Goal: Task Accomplishment & Management: Use online tool/utility

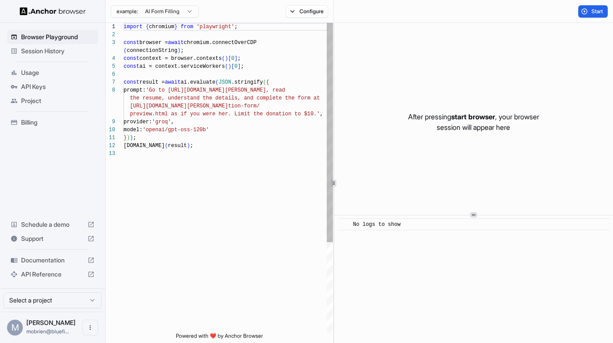
scroll to position [55, 0]
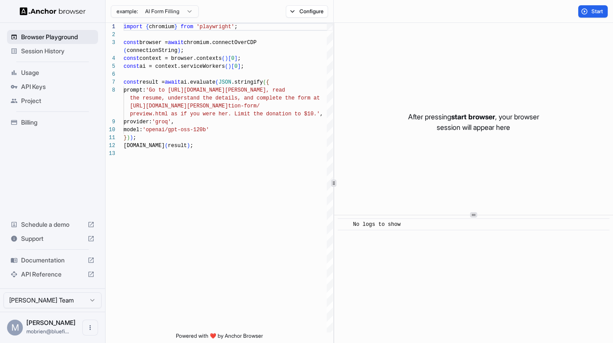
click at [68, 34] on span "Browser Playground" at bounding box center [57, 37] width 73 height 9
click at [60, 49] on span "Session History" at bounding box center [57, 51] width 73 height 9
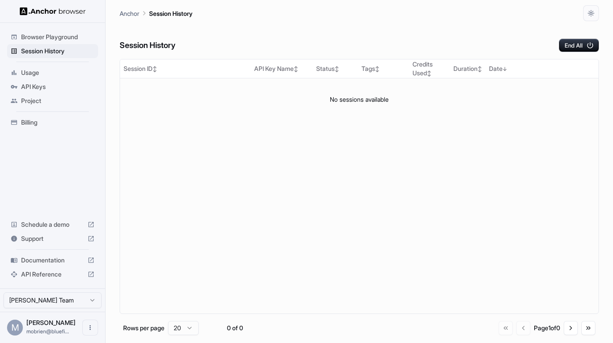
click at [62, 39] on span "Browser Playground" at bounding box center [57, 37] width 73 height 9
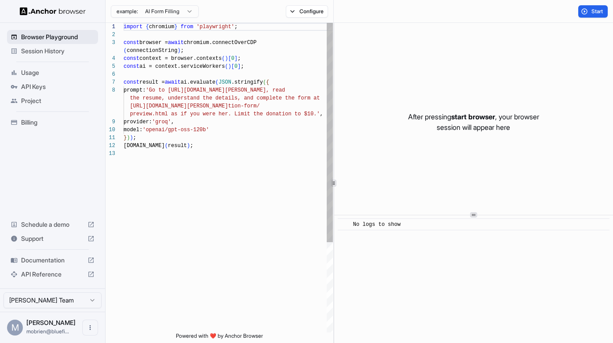
scroll to position [55, 0]
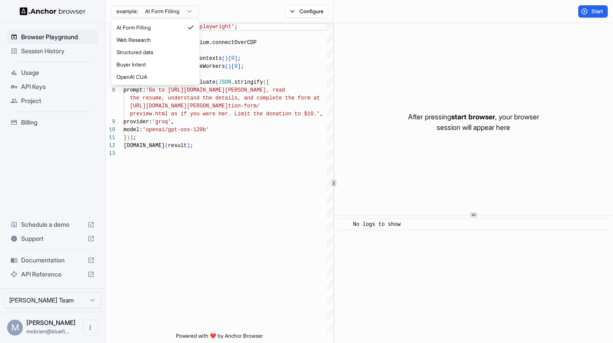
click at [190, 12] on html "Browser Playground Session History Usage API Keys Project Billing Schedule a de…" at bounding box center [306, 171] width 613 height 343
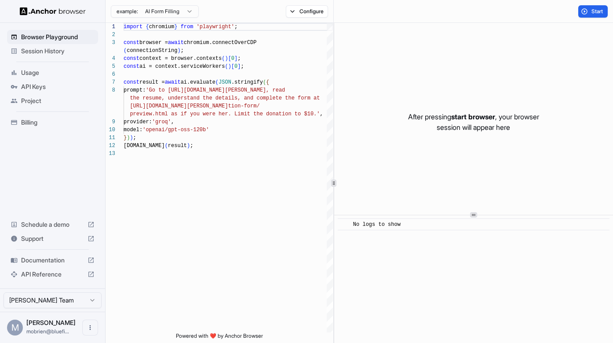
click at [221, 11] on html "Browser Playground Session History Usage API Keys Project Billing Schedule a de…" at bounding box center [306, 171] width 613 height 343
click at [291, 10] on button "Configure" at bounding box center [307, 11] width 43 height 12
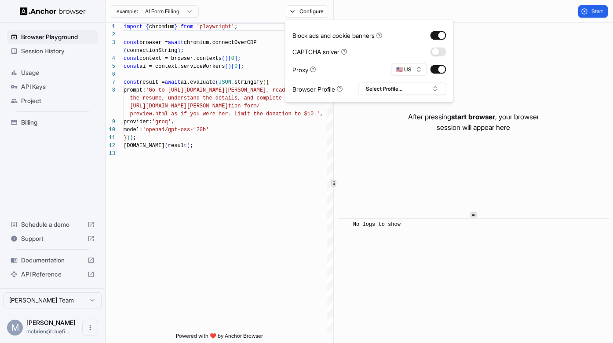
click at [248, 11] on div "example: AI Form Filling Configure" at bounding box center [220, 11] width 228 height 23
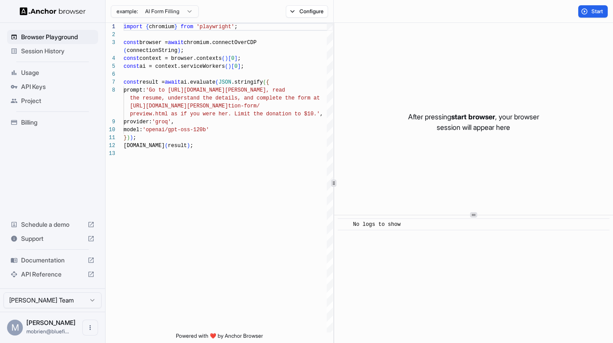
click at [65, 14] on img at bounding box center [53, 11] width 66 height 8
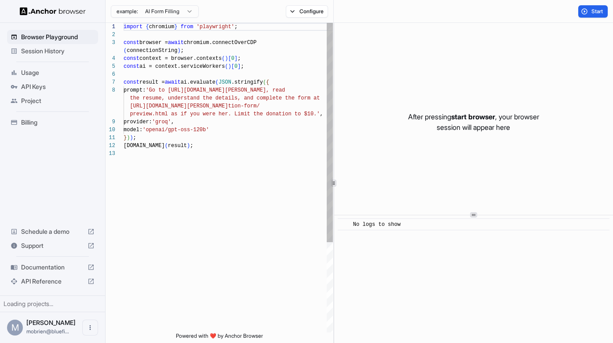
click at [65, 14] on img at bounding box center [53, 11] width 66 height 8
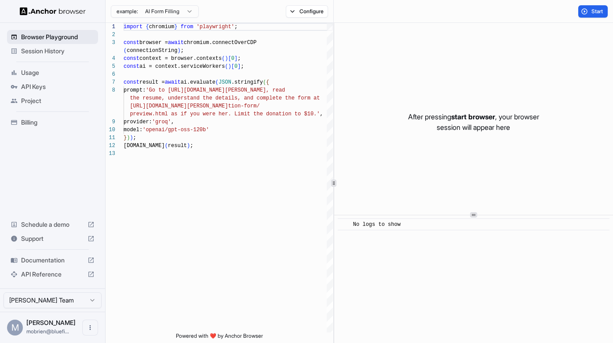
click at [65, 37] on span "Browser Playground" at bounding box center [57, 37] width 73 height 9
click at [55, 51] on span "Session History" at bounding box center [57, 51] width 73 height 9
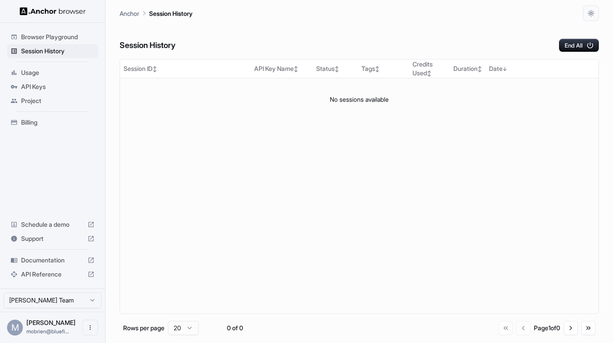
click at [39, 72] on span "Usage" at bounding box center [57, 72] width 73 height 9
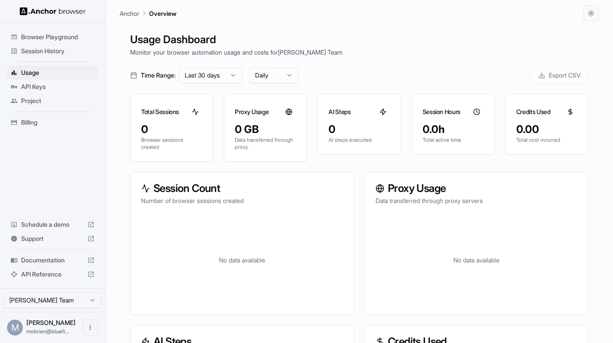
click at [38, 87] on span "API Keys" at bounding box center [57, 86] width 73 height 9
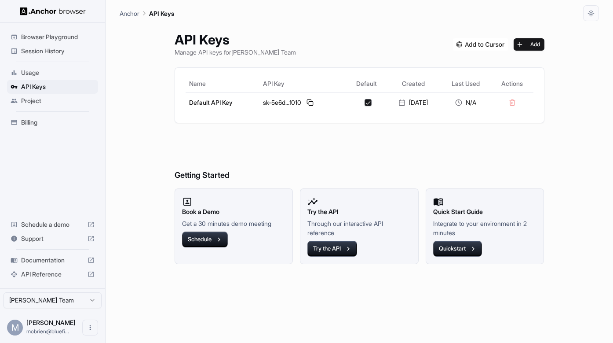
click at [37, 104] on span "Project" at bounding box center [57, 100] width 73 height 9
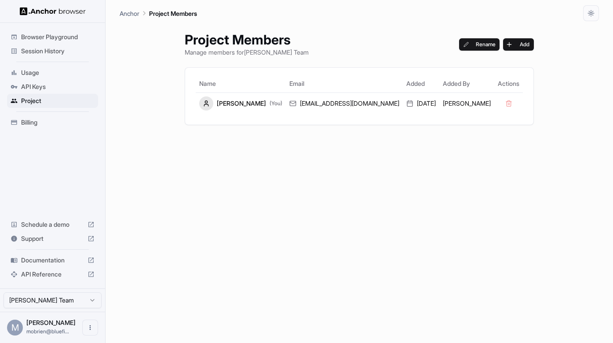
click at [35, 124] on span "Billing" at bounding box center [57, 122] width 73 height 9
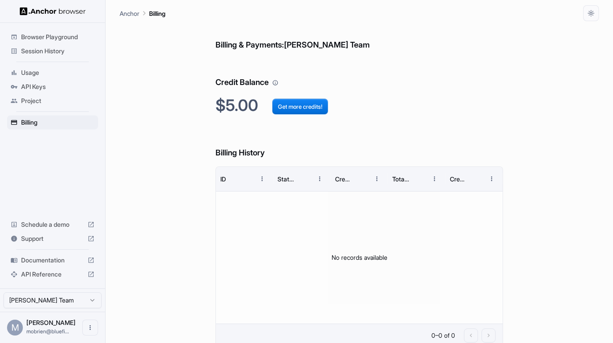
click at [51, 238] on span "Support" at bounding box center [52, 238] width 63 height 9
click at [26, 73] on span "Usage" at bounding box center [57, 72] width 73 height 9
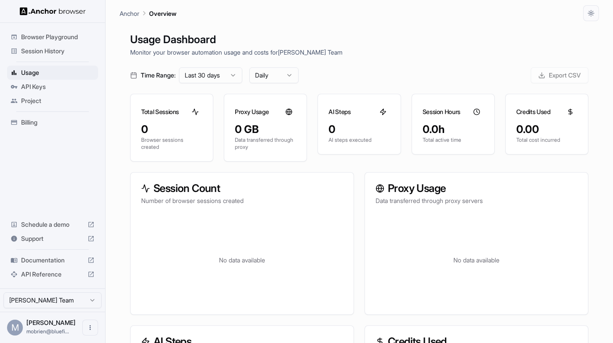
click at [26, 90] on span "API Keys" at bounding box center [57, 86] width 73 height 9
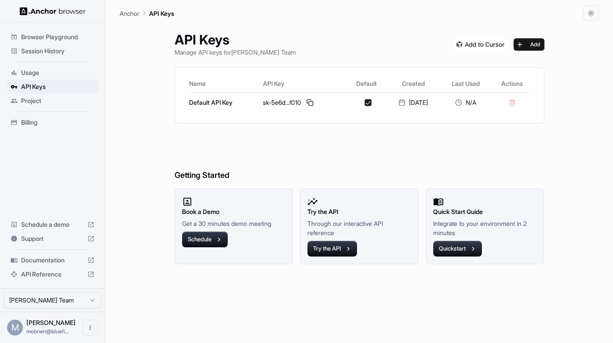
click at [34, 39] on span "Browser Playground" at bounding box center [57, 37] width 73 height 9
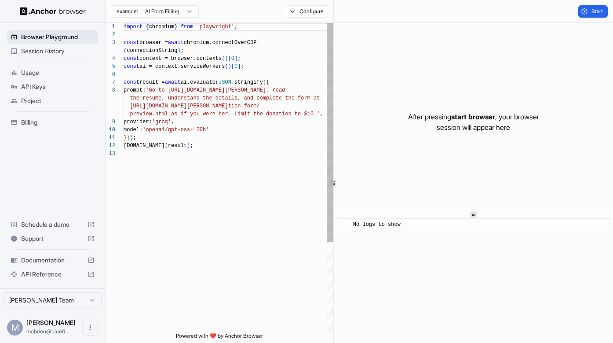
scroll to position [55, 0]
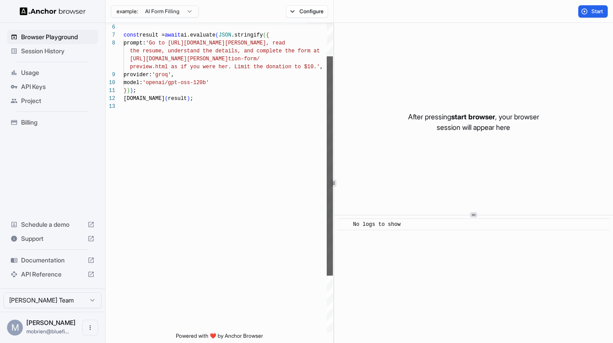
click at [327, 56] on div at bounding box center [330, 165] width 6 height 219
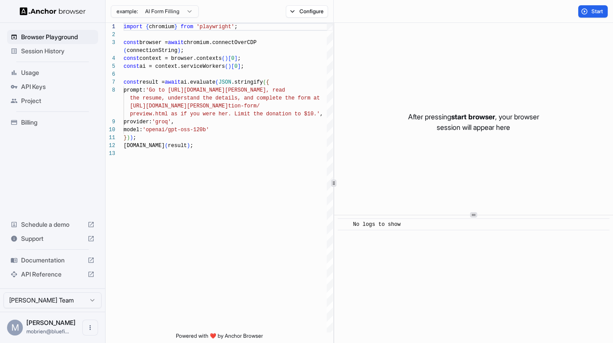
click at [310, 17] on div "example: AI Form Filling Configure" at bounding box center [220, 11] width 228 height 23
click at [310, 9] on button "Configure" at bounding box center [307, 11] width 43 height 12
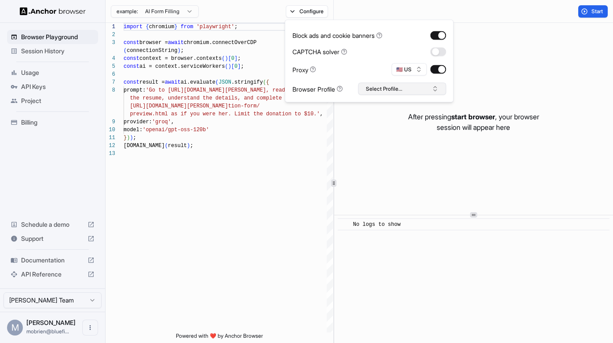
click at [406, 90] on button "Select Profile..." at bounding box center [402, 89] width 88 height 12
click at [406, 119] on div "No profiles found." at bounding box center [402, 119] width 87 height 12
click at [405, 105] on input "text" at bounding box center [408, 105] width 66 height 16
click at [406, 110] on input "text" at bounding box center [408, 105] width 66 height 16
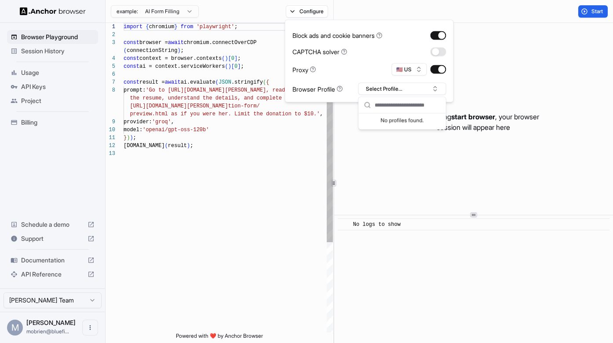
type textarea "**********"
click at [280, 147] on div "} ) ) ; console.info ( result ) ; preview.html as if you were her. Limit the do…" at bounding box center [228, 241] width 209 height 436
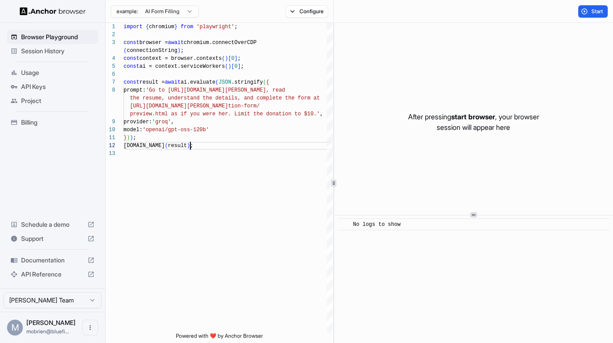
click at [42, 76] on span "Usage" at bounding box center [57, 72] width 73 height 9
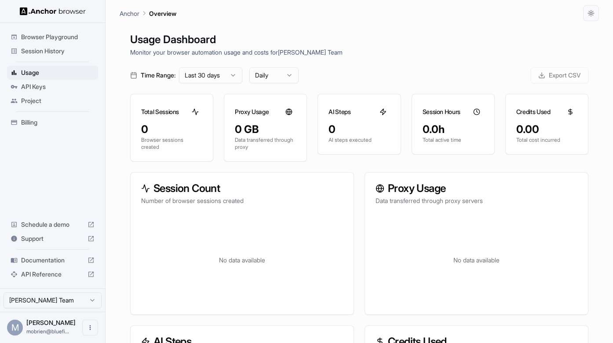
click at [46, 55] on div "Session History" at bounding box center [52, 51] width 91 height 14
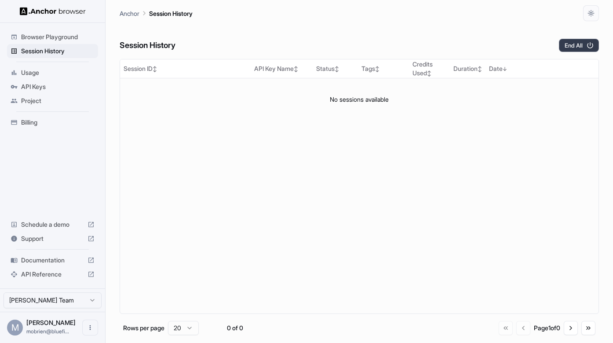
click at [574, 43] on button "End All" at bounding box center [579, 45] width 40 height 13
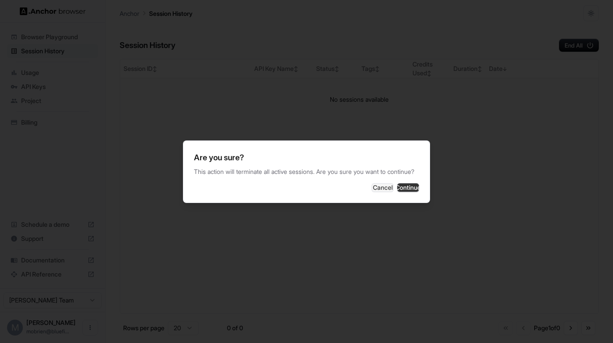
click at [412, 191] on button "Continue" at bounding box center [408, 187] width 22 height 9
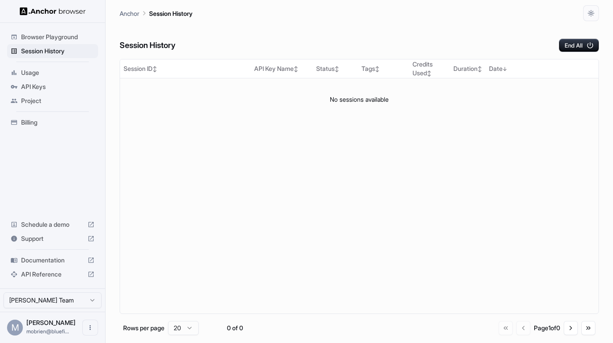
click at [25, 41] on span "Browser Playground" at bounding box center [57, 37] width 73 height 9
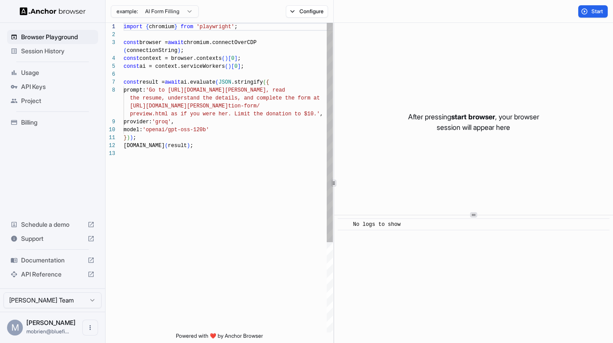
scroll to position [48, 0]
click at [227, 156] on div "import { chromium } from 'playwright' ; const browser = await chromium.connectO…" at bounding box center [228, 241] width 209 height 436
click at [332, 87] on div at bounding box center [330, 132] width 6 height 219
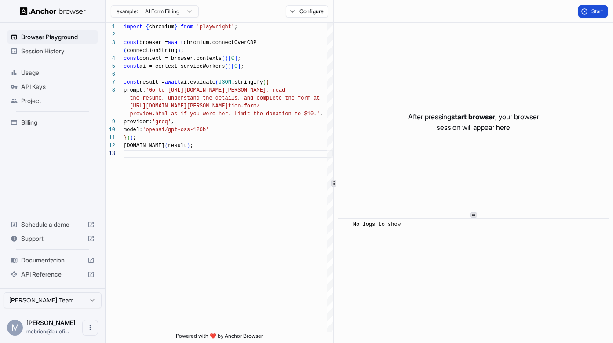
click at [589, 14] on button "Start" at bounding box center [592, 11] width 29 height 12
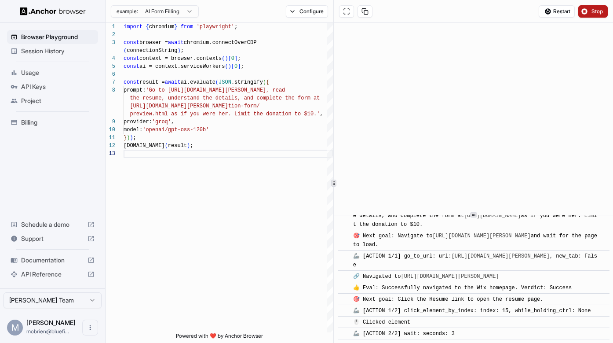
scroll to position [46, 0]
click at [596, 10] on span "Stop" at bounding box center [598, 11] width 12 height 7
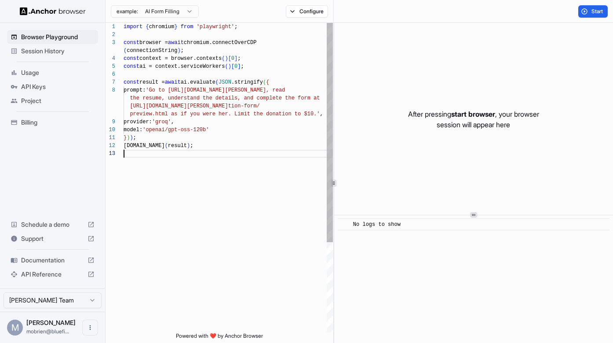
scroll to position [48, 0]
click at [129, 156] on div "console.info ( result ) ; provider: 'groq' , model: 'openai/gpt-oss-120b' } ) )…" at bounding box center [228, 241] width 209 height 436
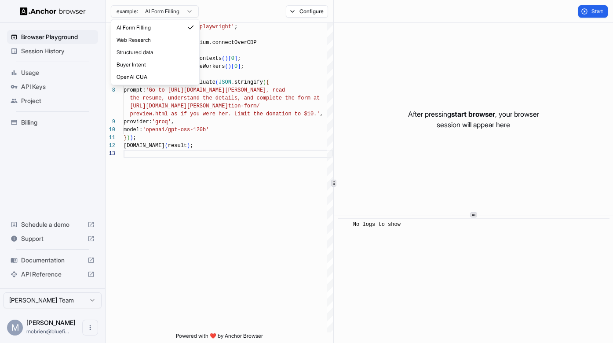
click at [189, 11] on html "Browser Playground Session History Usage API Keys Project Billing Schedule a de…" at bounding box center [306, 171] width 613 height 343
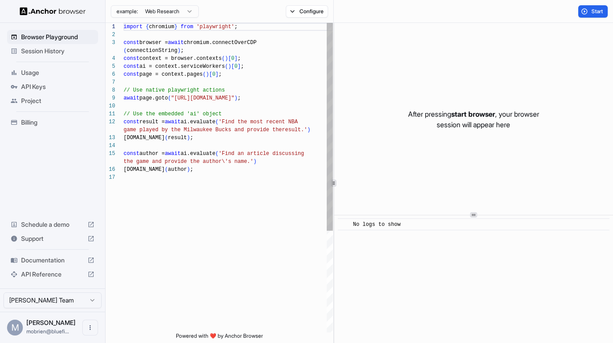
scroll to position [0, 0]
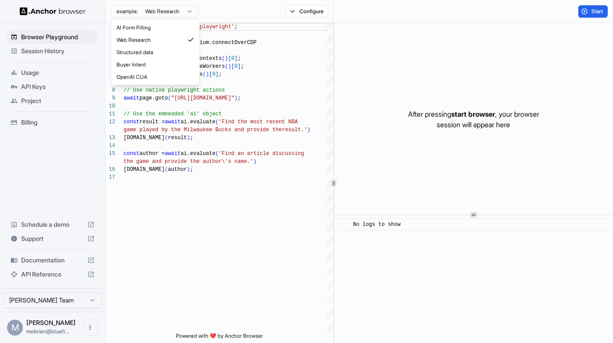
click at [171, 10] on html "Browser Playground Session History Usage API Keys Project Billing Schedule a de…" at bounding box center [306, 171] width 613 height 343
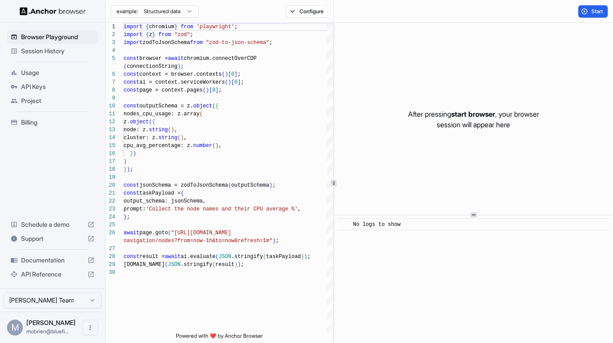
click at [175, 9] on html "Browser Playground Session History Usage API Keys Project Billing Schedule a de…" at bounding box center [306, 171] width 613 height 343
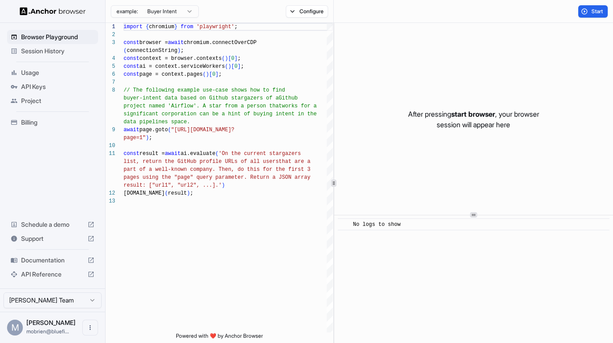
click at [183, 12] on html "Browser Playground Session History Usage API Keys Project Billing Schedule a de…" at bounding box center [306, 171] width 613 height 343
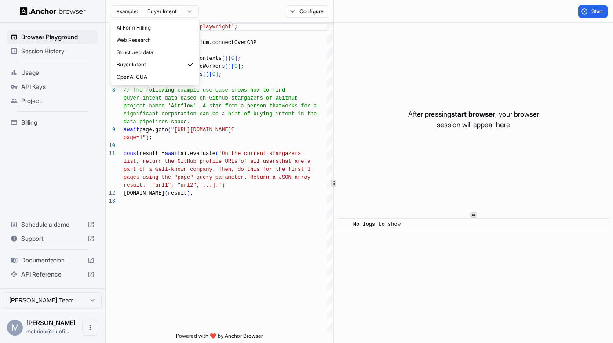
type textarea "**********"
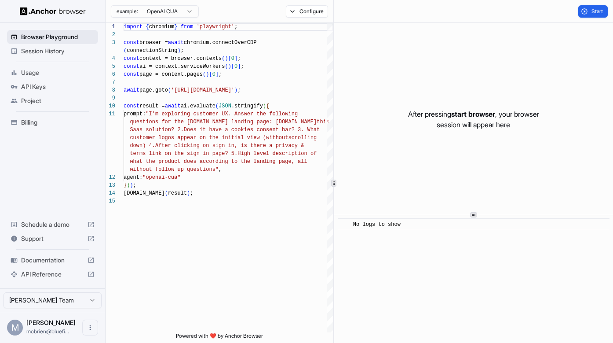
click at [67, 37] on span "Browser Playground" at bounding box center [57, 37] width 73 height 9
click at [63, 12] on img at bounding box center [53, 11] width 66 height 8
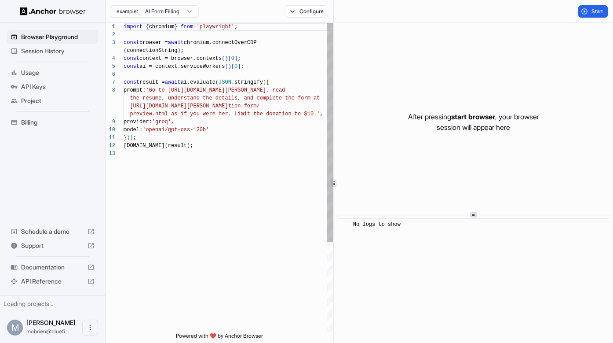
scroll to position [55, 0]
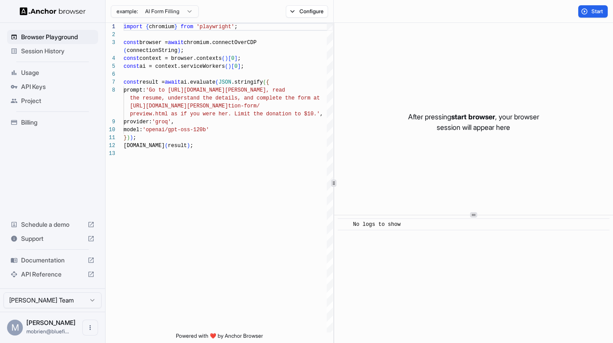
click at [63, 12] on img at bounding box center [53, 11] width 66 height 8
click at [67, 15] on img at bounding box center [53, 11] width 66 height 8
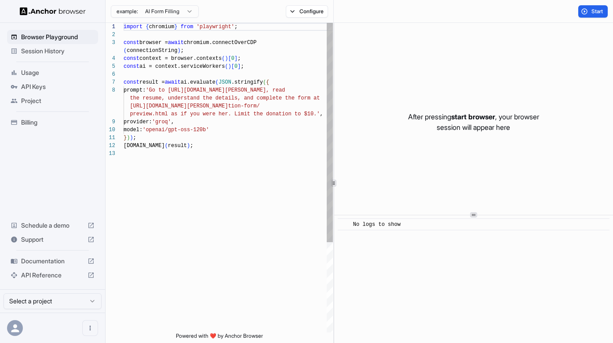
scroll to position [55, 0]
click at [66, 12] on img at bounding box center [53, 11] width 66 height 8
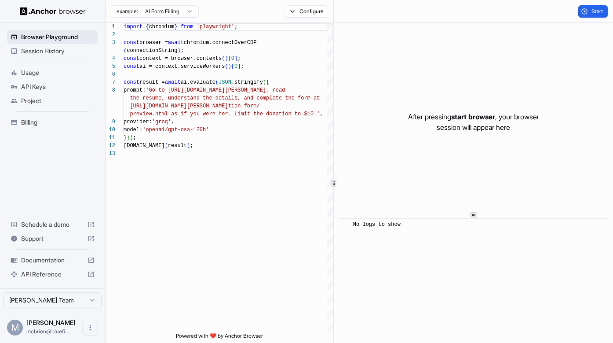
click at [56, 37] on span "Browser Playground" at bounding box center [57, 37] width 73 height 9
click at [63, 260] on span "Documentation" at bounding box center [52, 260] width 63 height 9
